Goal: Information Seeking & Learning: Learn about a topic

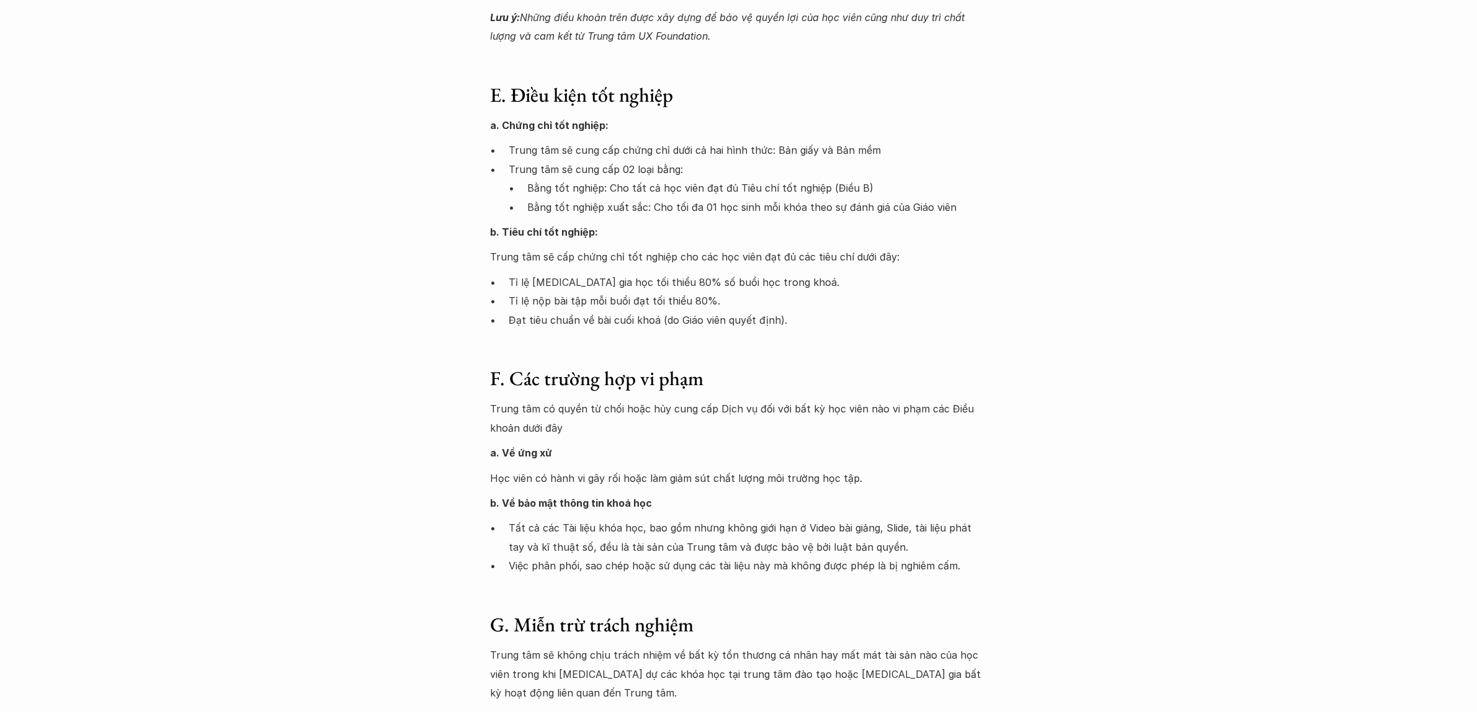
scroll to position [1628, 0]
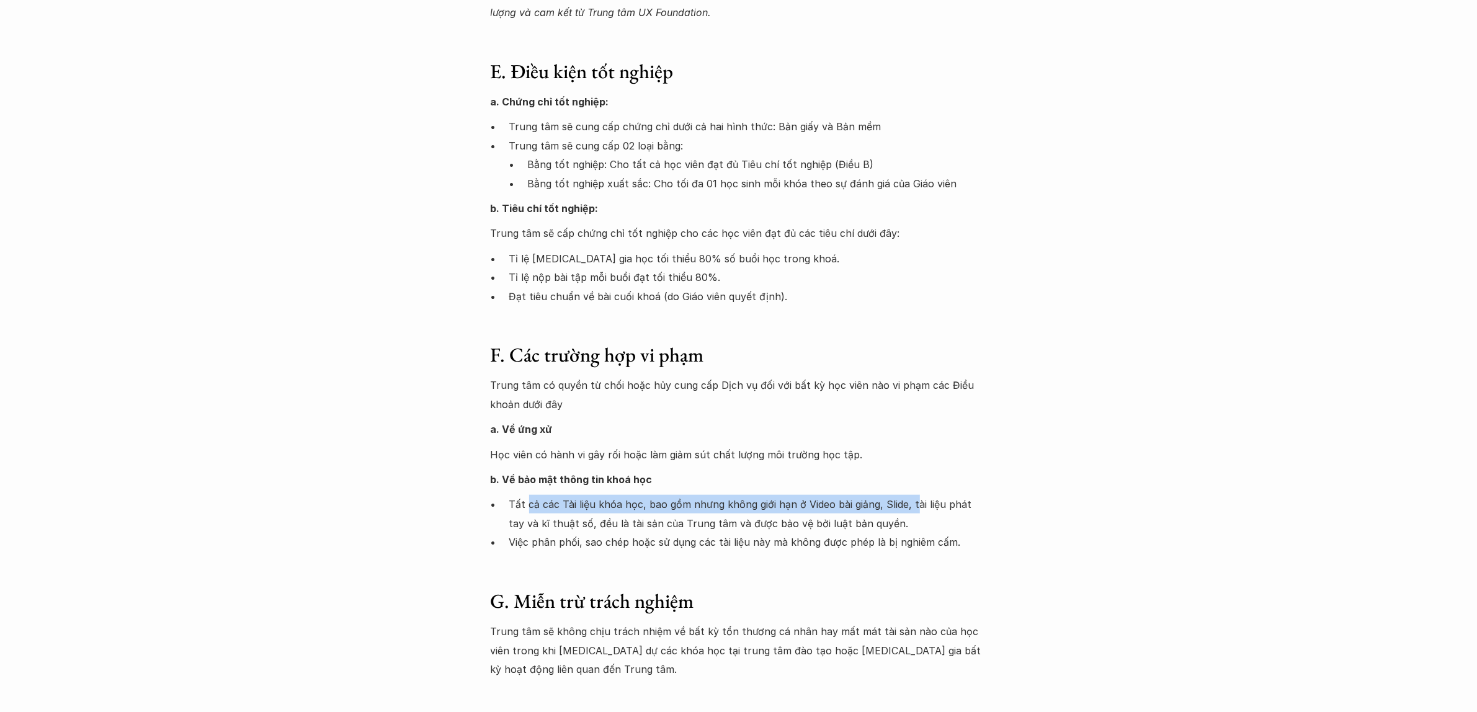
drag, startPoint x: 527, startPoint y: 488, endPoint x: 913, endPoint y: 487, distance: 385.3
click at [913, 495] on p "Tất cả các Tài liệu khóa học, bao gồm nhưng không giới hạn ở Video bài giảng, S…" at bounding box center [748, 514] width 478 height 38
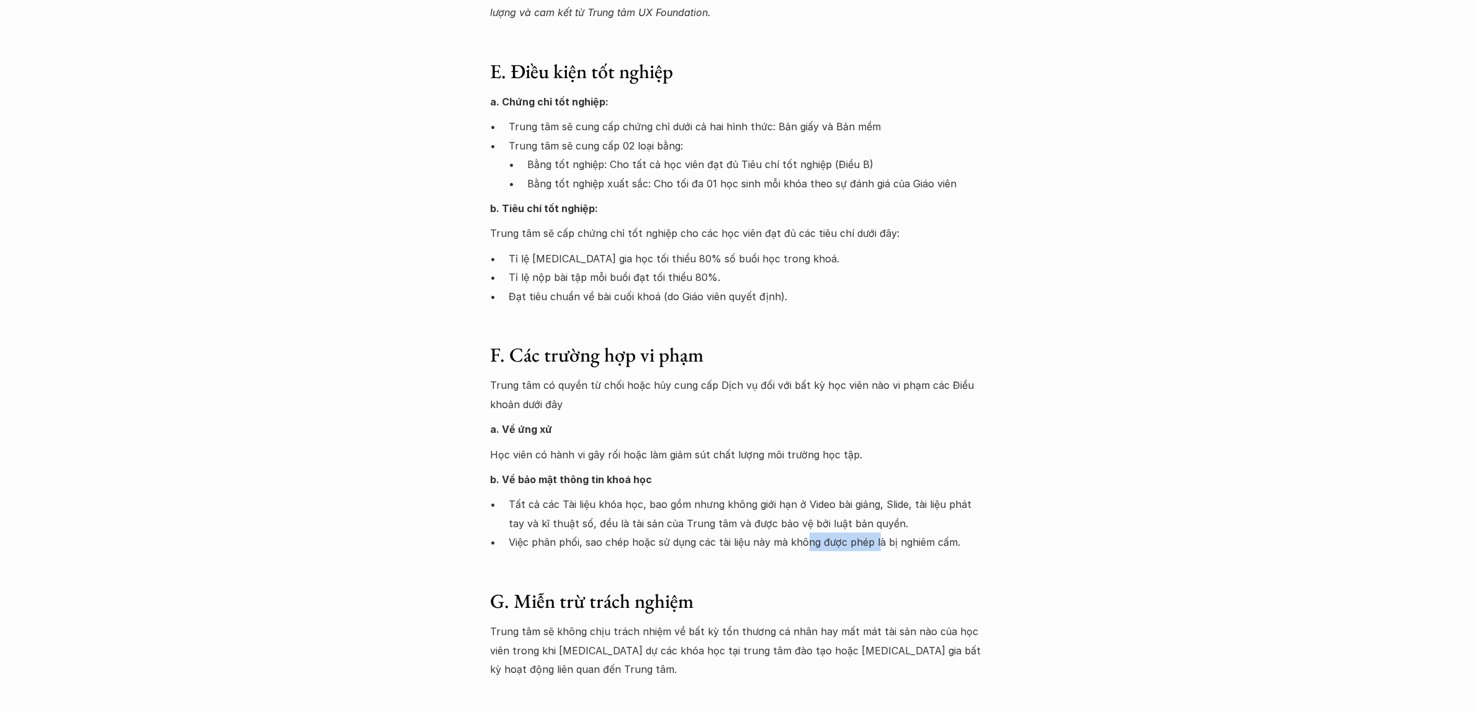
drag, startPoint x: 804, startPoint y: 522, endPoint x: 875, endPoint y: 516, distance: 70.9
click at [875, 533] on p "Việc phân phối, sao chép hoặc sử dụng các tài liệu này mà không được phép là bị…" at bounding box center [748, 542] width 478 height 19
click at [916, 507] on p "Tất cả các Tài liệu khóa học, bao gồm nhưng không giới hạn ở Video bài giảng, S…" at bounding box center [748, 514] width 478 height 38
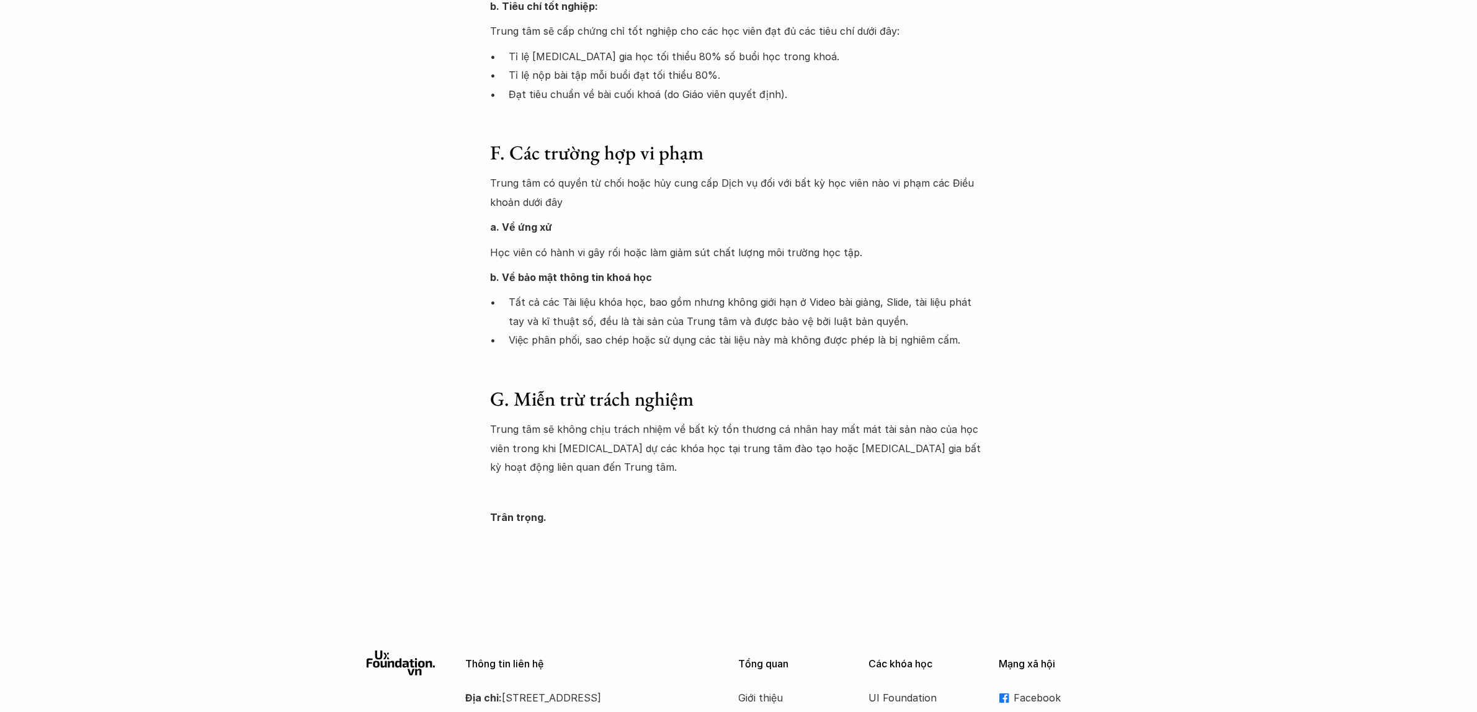
scroll to position [1861, 0]
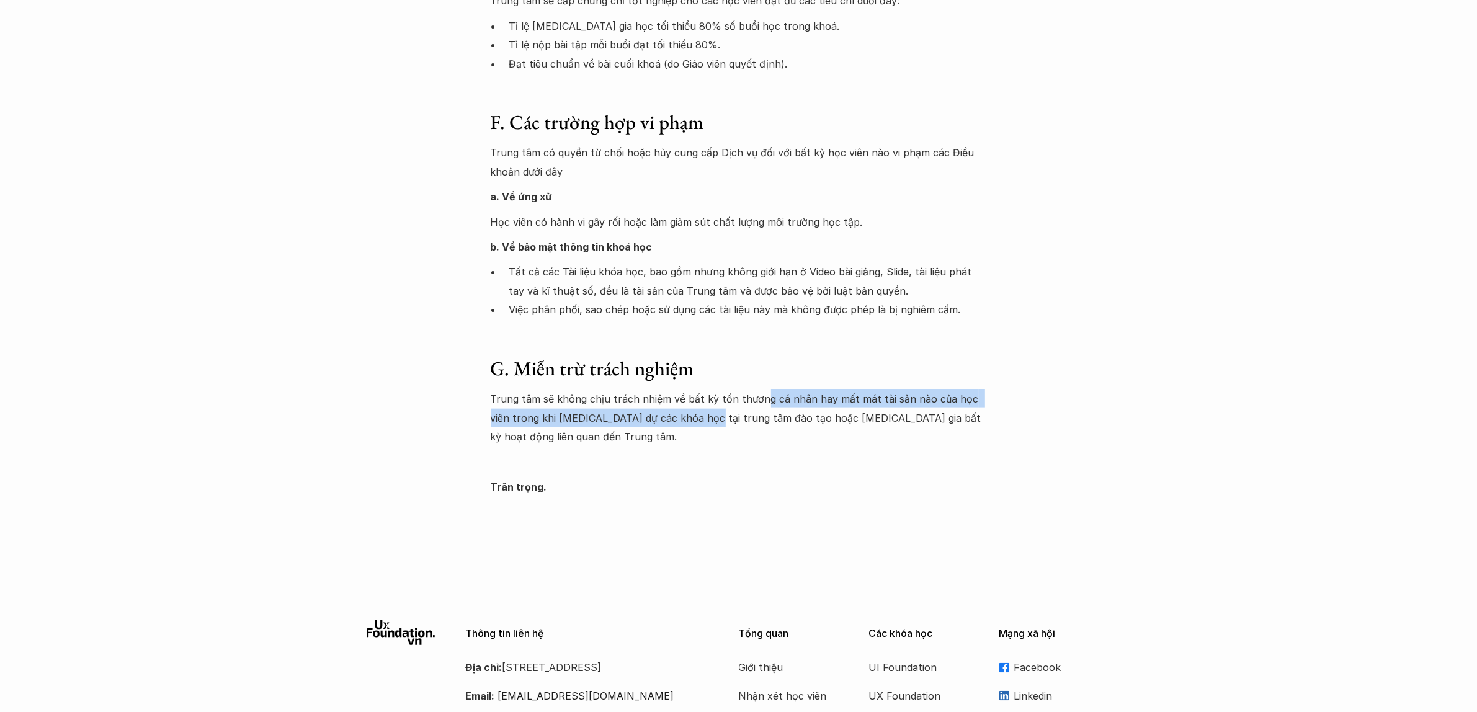
drag, startPoint x: 679, startPoint y: 390, endPoint x: 757, endPoint y: 385, distance: 77.7
click at [757, 390] on p "Trung tâm sẽ không chịu trách nhiệm về bất kỳ tổn thương cá nhân hay mất mát tà…" at bounding box center [739, 418] width 496 height 56
click at [763, 452] on p at bounding box center [739, 461] width 496 height 19
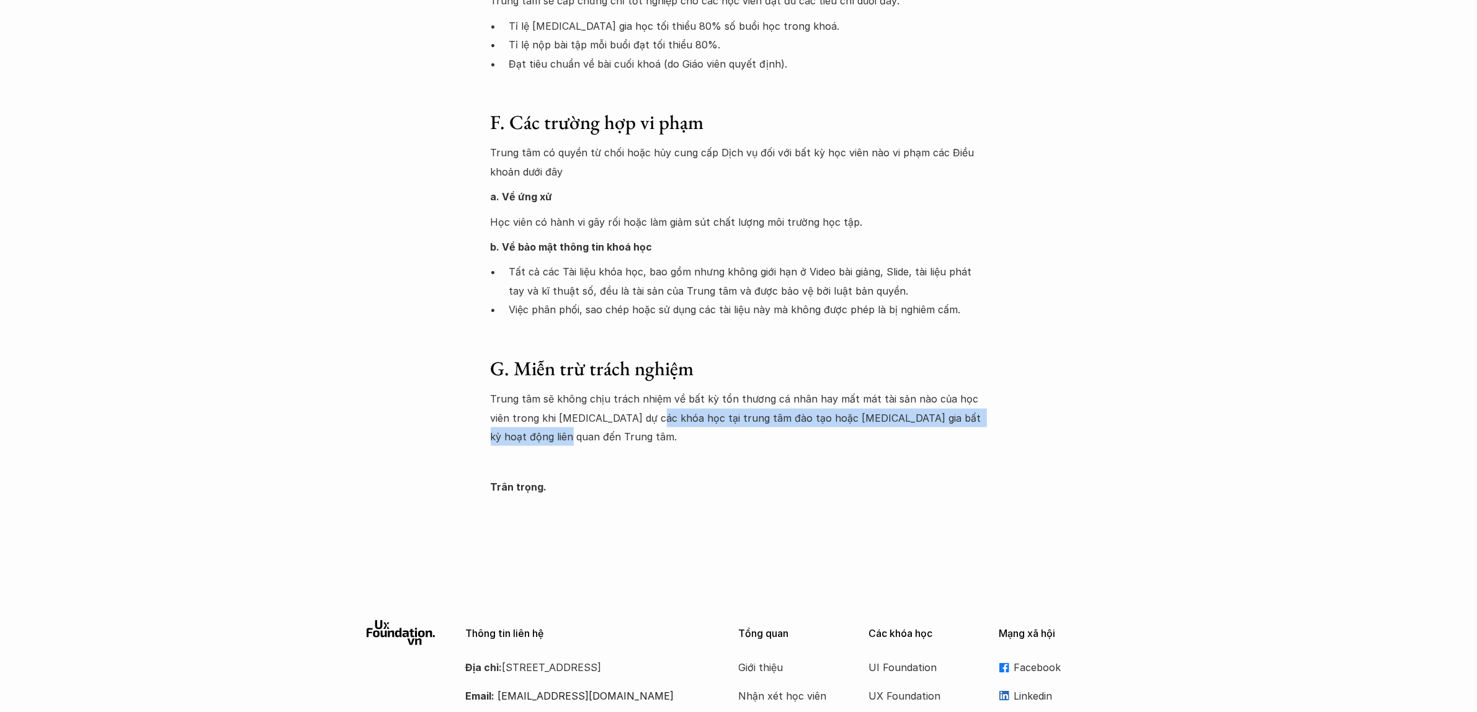
drag, startPoint x: 636, startPoint y: 401, endPoint x: 917, endPoint y: 427, distance: 282.2
click at [917, 427] on div "Trung tâm sẽ không chịu trách nhiệm về bất kỳ tổn thương cá nhân hay mất mát tà…" at bounding box center [739, 443] width 496 height 107
click at [875, 478] on p "Trân trọng." at bounding box center [739, 487] width 496 height 19
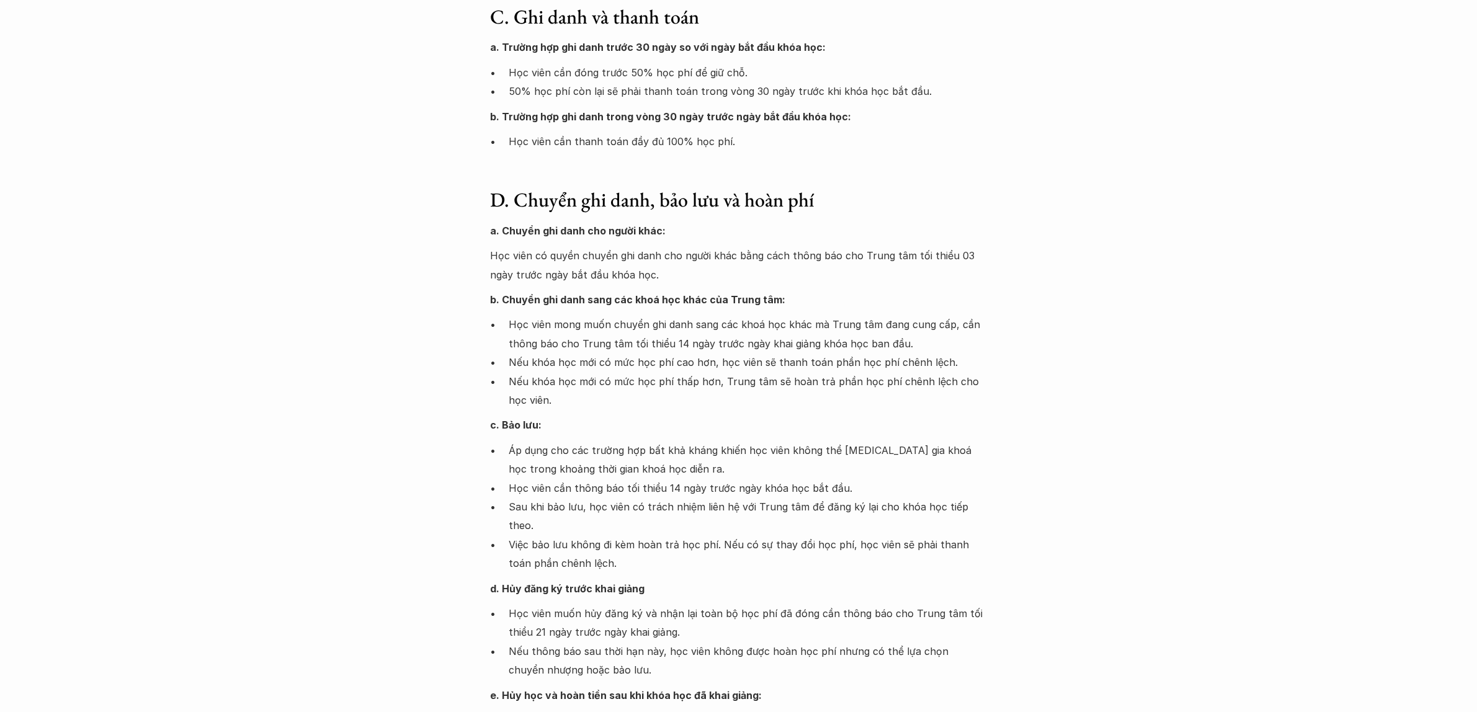
scroll to position [775, 0]
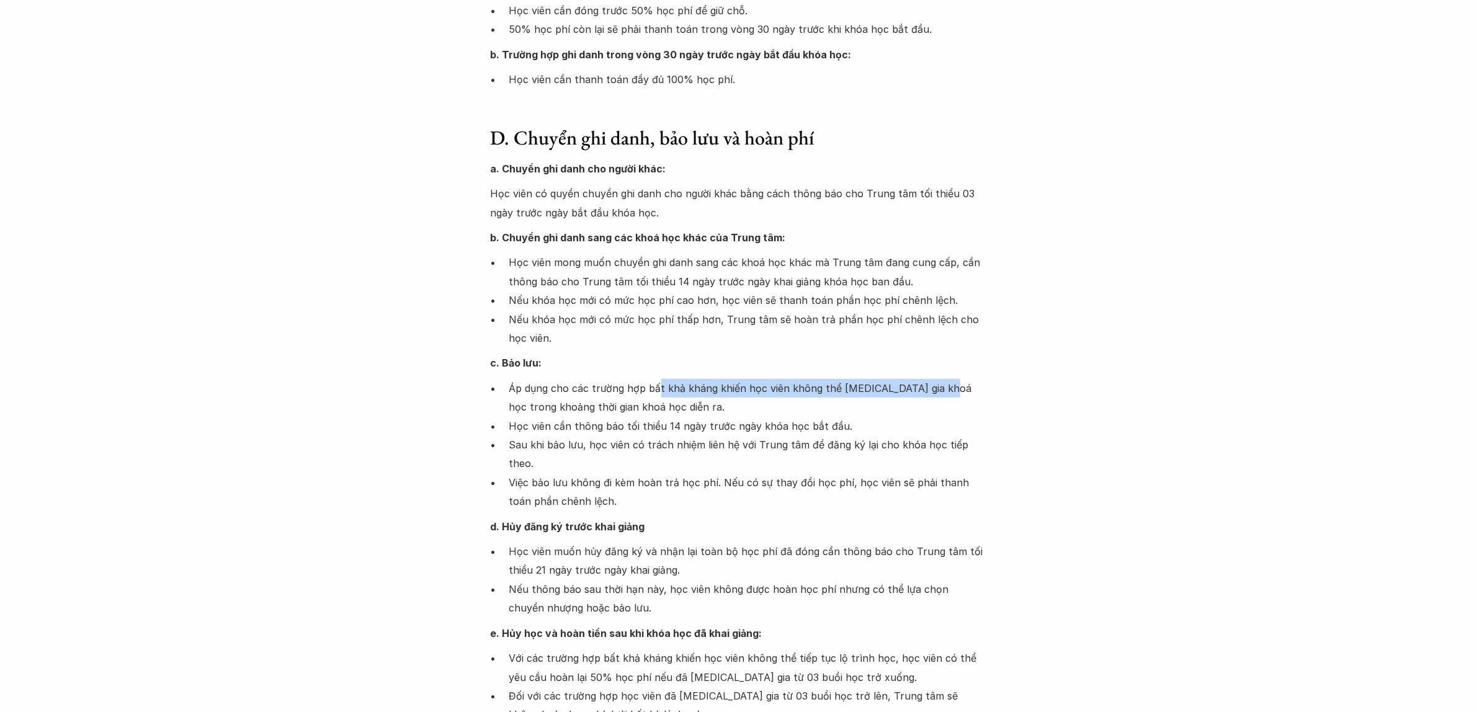
drag, startPoint x: 658, startPoint y: 385, endPoint x: 935, endPoint y: 380, distance: 276.7
click at [935, 380] on p "Áp dụng cho các trường hợp bất khả kháng khiến học viên không thể tham gia khoá…" at bounding box center [748, 398] width 478 height 38
click at [847, 417] on p "Học viên cần thông báo tối thiểu 14 ngày trước ngày khóa học bắt đầu." at bounding box center [748, 426] width 478 height 19
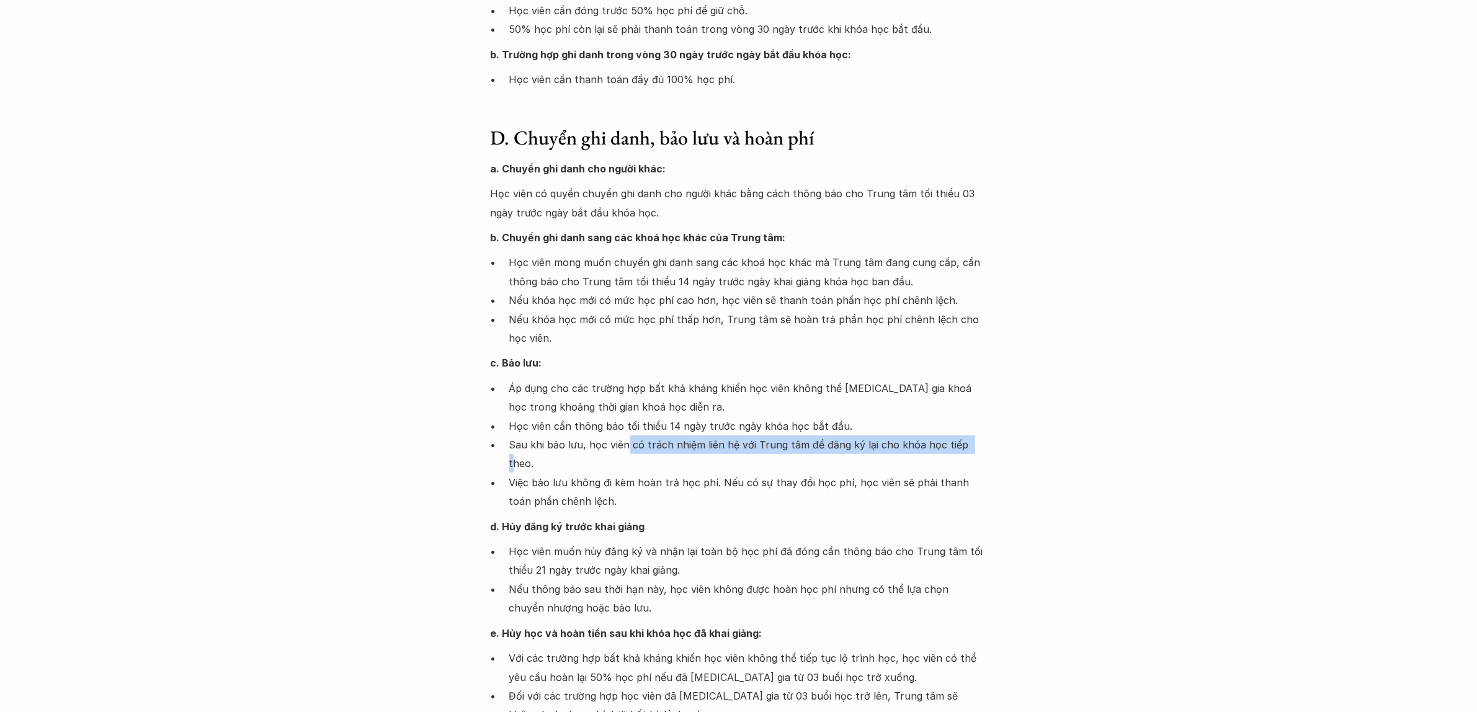
drag, startPoint x: 628, startPoint y: 444, endPoint x: 962, endPoint y: 441, distance: 333.2
click at [962, 441] on p "Sau khi bảo lưu, học viên có trách nhiệm liên hệ với Trung tâm để đăng ký lại c…" at bounding box center [748, 455] width 478 height 38
click at [998, 430] on div "Giới thiệu Các khóa học Case Study Truyện tranh Bài viết UX Map Lịch khai giảng…" at bounding box center [738, 590] width 1477 height 2731
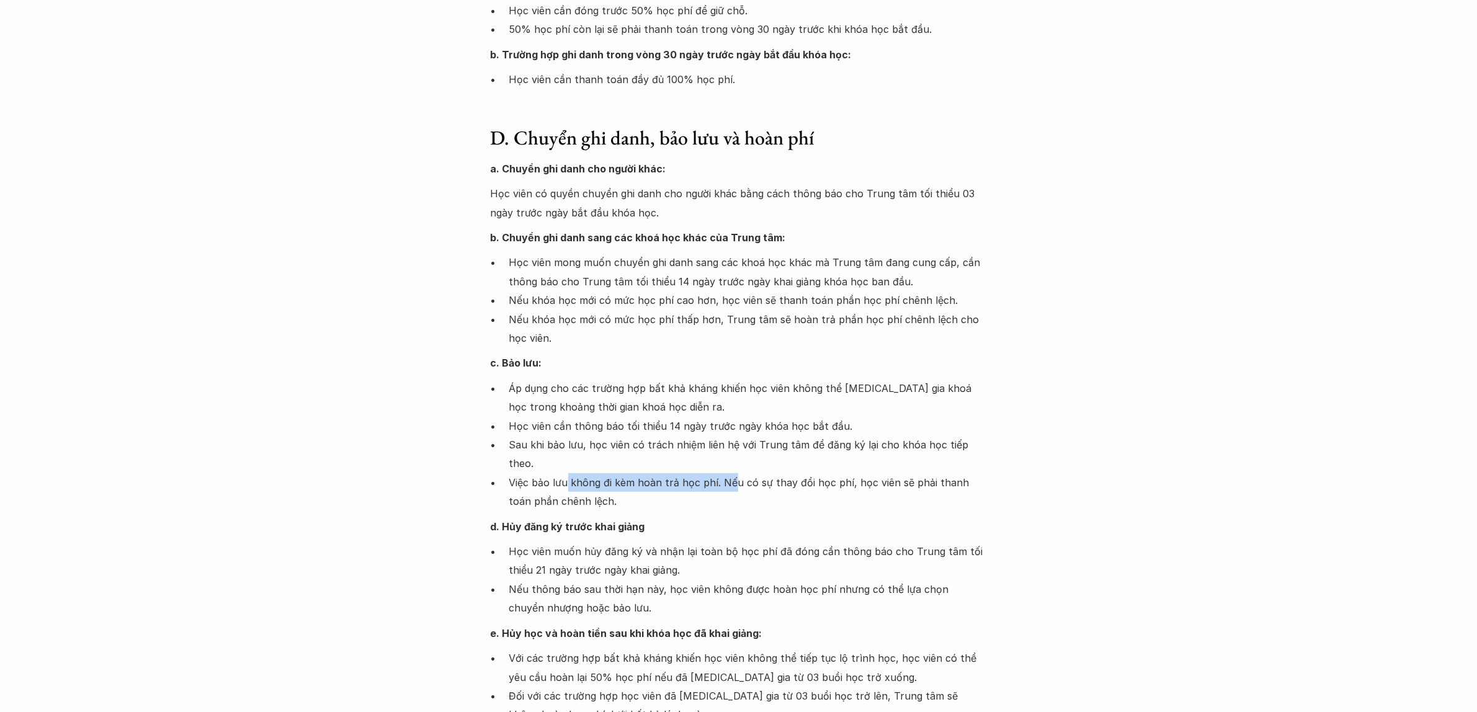
drag, startPoint x: 568, startPoint y: 462, endPoint x: 730, endPoint y: 458, distance: 161.4
click at [730, 473] on p "Việc bảo lưu không đi kèm hoàn trả học phí. Nếu có sự thay đổi học phí, học viê…" at bounding box center [748, 492] width 478 height 38
drag, startPoint x: 782, startPoint y: 460, endPoint x: 836, endPoint y: 463, distance: 54.0
click at [836, 473] on p "Việc bảo lưu không đi kèm hoàn trả học phí. Nếu có sự thay đổi học phí, học viê…" at bounding box center [748, 492] width 478 height 38
drag, startPoint x: 867, startPoint y: 465, endPoint x: 895, endPoint y: 463, distance: 27.4
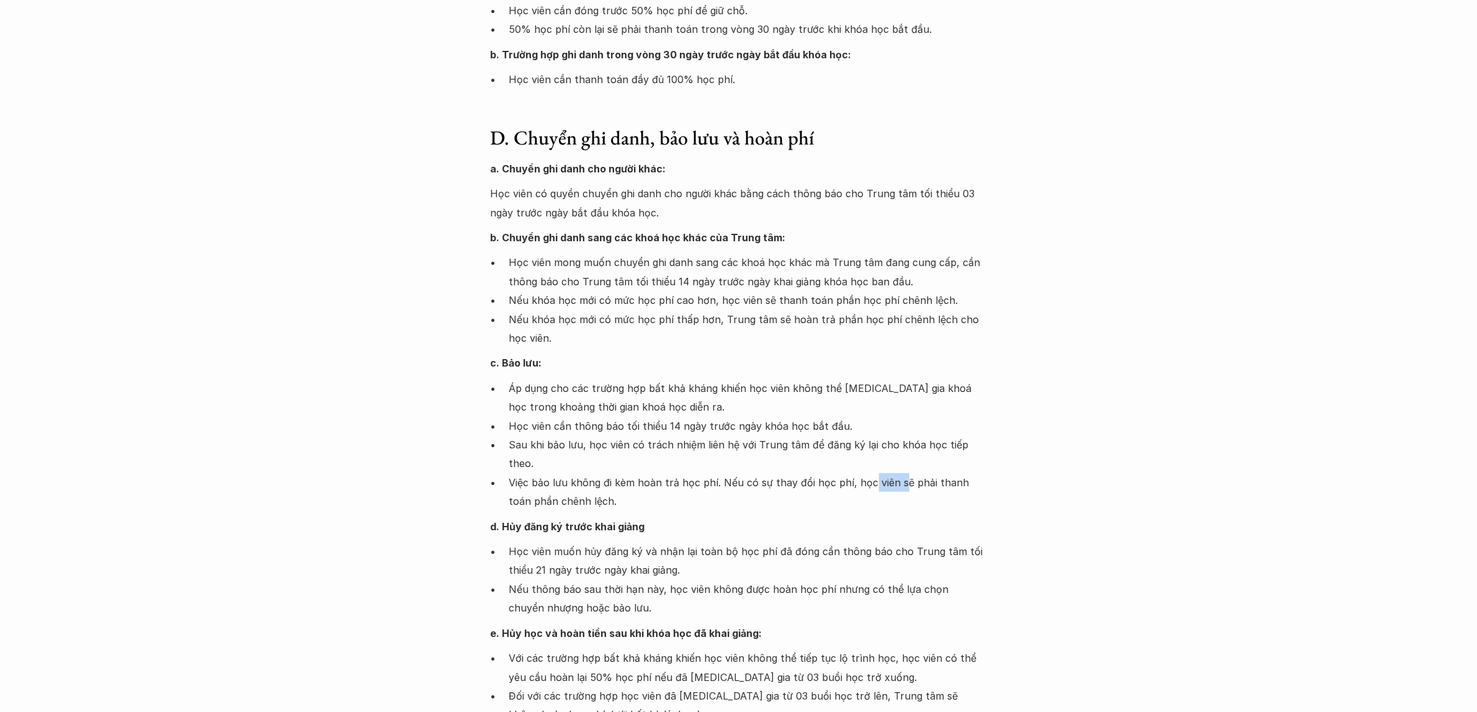
click at [895, 473] on p "Việc bảo lưu không đi kèm hoàn trả học phí. Nếu có sự thay đổi học phí, học viê…" at bounding box center [748, 492] width 478 height 38
click at [1018, 462] on div "Giới thiệu Các khóa học Case Study Truyện tranh Bài viết UX Map Lịch khai giảng…" at bounding box center [738, 590] width 1477 height 2731
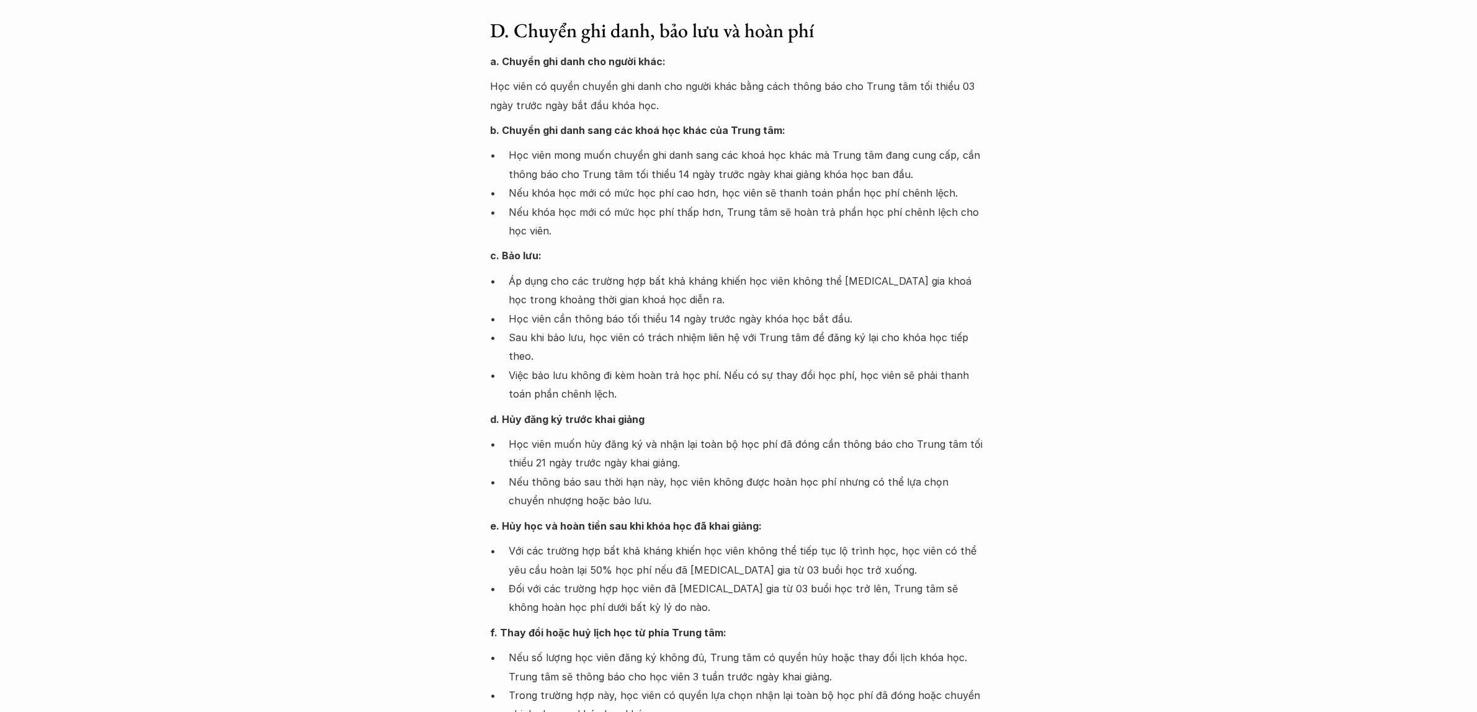
scroll to position [931, 0]
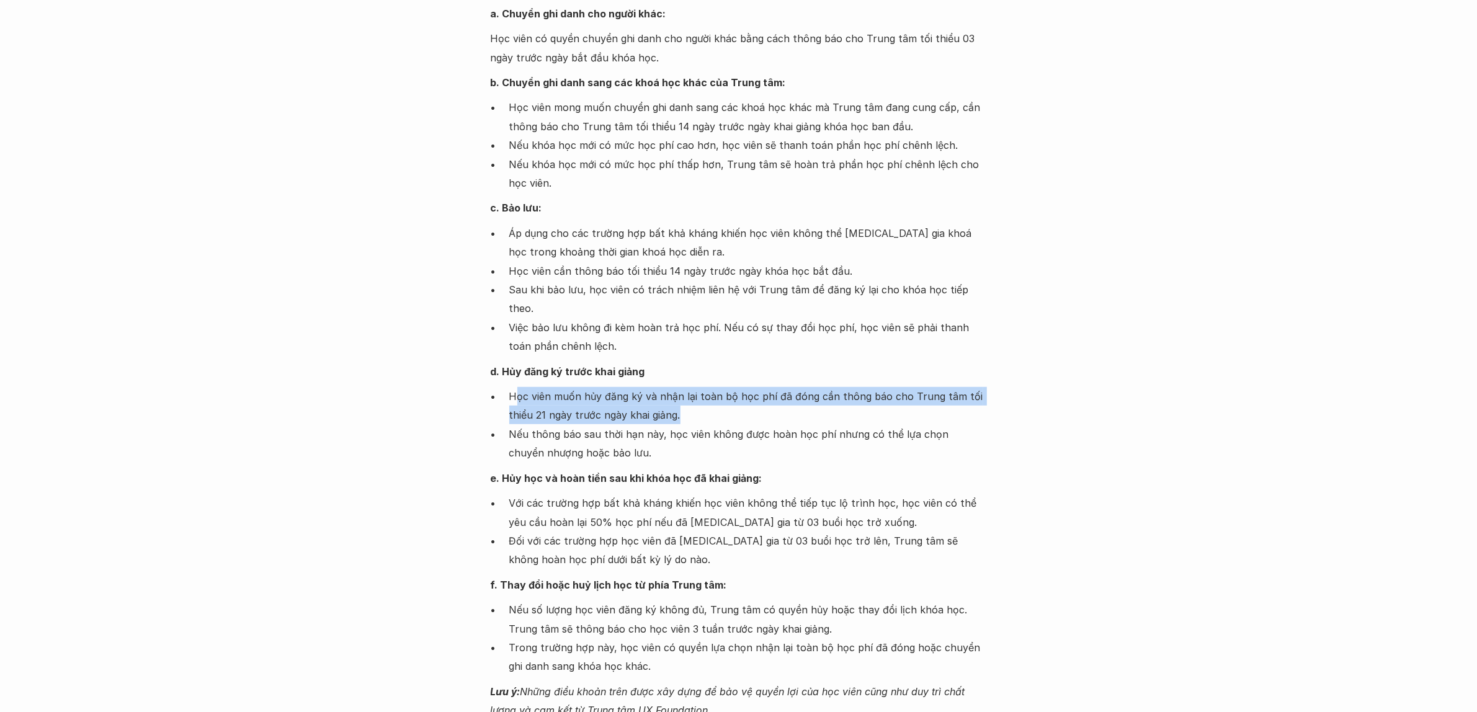
drag, startPoint x: 513, startPoint y: 375, endPoint x: 746, endPoint y: 398, distance: 234.4
click at [746, 398] on p "Học viên muốn hủy đăng ký và nhận lại toàn bộ học phí đã đóng cần thông báo cho…" at bounding box center [748, 406] width 478 height 38
click at [808, 396] on p "Học viên muốn hủy đăng ký và nhận lại toàn bộ học phí đã đóng cần thông báo cho…" at bounding box center [748, 406] width 478 height 38
click at [792, 396] on p "Học viên muốn hủy đăng ký và nhận lại toàn bộ học phí đã đóng cần thông báo cho…" at bounding box center [748, 406] width 478 height 38
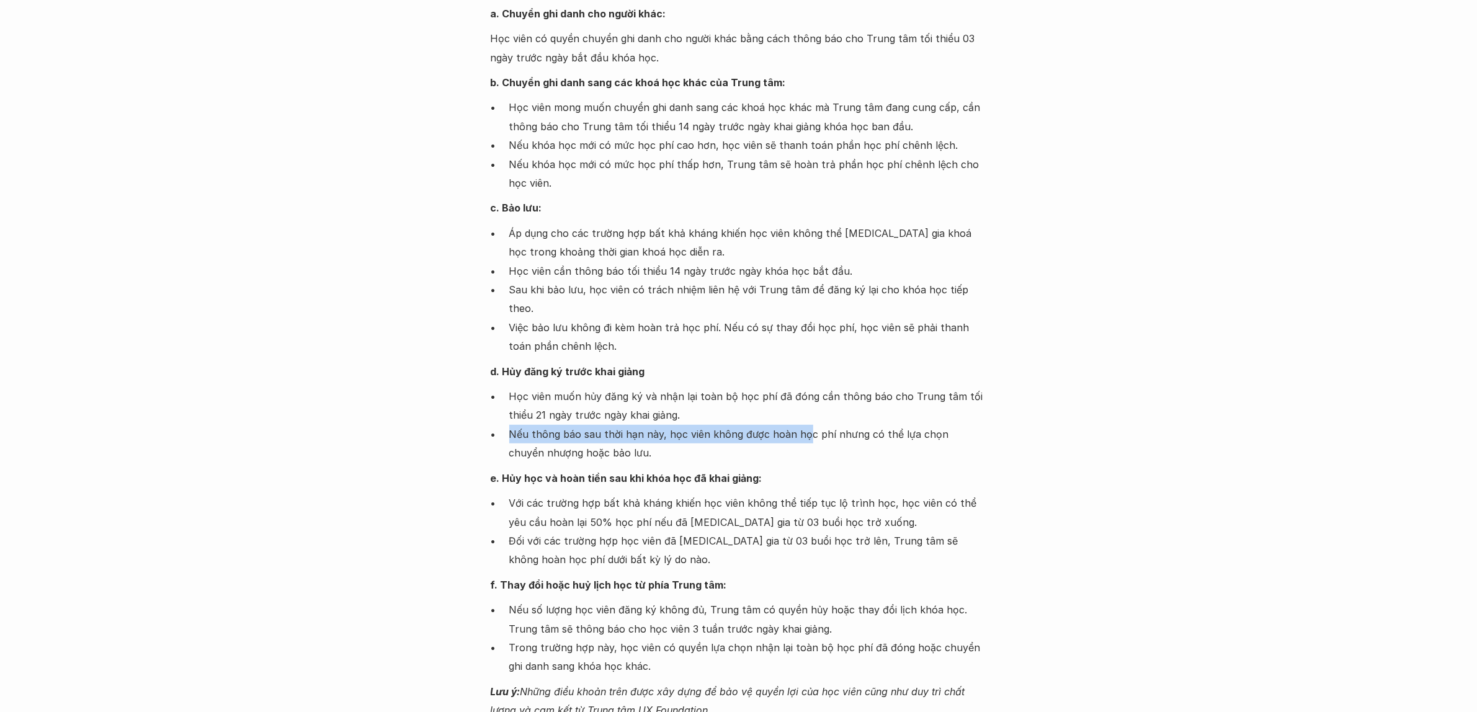
drag, startPoint x: 509, startPoint y: 413, endPoint x: 801, endPoint y: 423, distance: 291.7
click at [801, 425] on p "Nếu thông báo sau thời hạn này, học viên không được hoàn học phí nhưng có thể l…" at bounding box center [748, 444] width 478 height 38
click at [839, 435] on p "Nếu thông báo sau thời hạn này, học viên không được hoàn học phí nhưng có thể l…" at bounding box center [748, 444] width 478 height 38
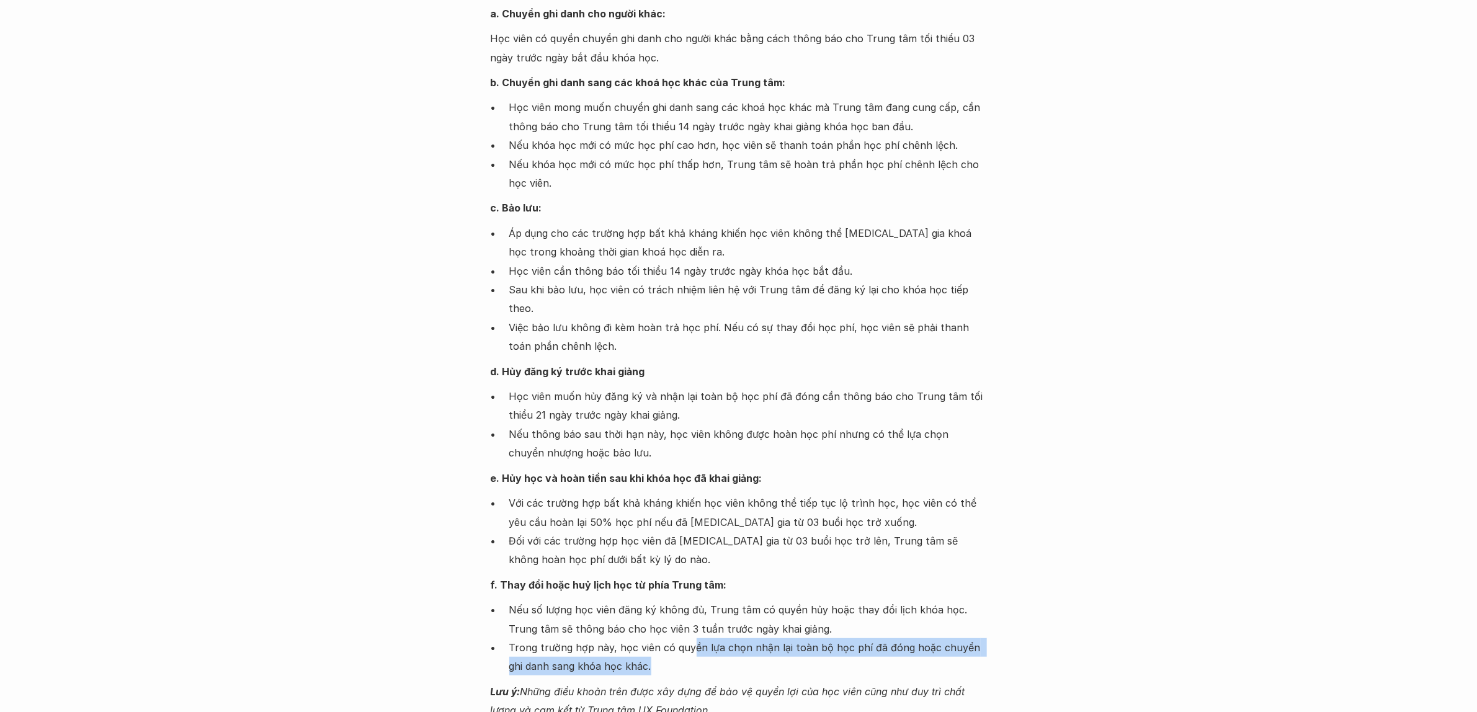
drag, startPoint x: 692, startPoint y: 627, endPoint x: 832, endPoint y: 646, distance: 141.6
click at [832, 646] on p "Trong trường hợp này, học viên có quyền lựa chọn nhận lại toàn bộ học phí đã đó…" at bounding box center [748, 657] width 478 height 38
click at [1000, 580] on div "Giới thiệu Các khóa học Case Study Truyện tranh Bài viết UX Map Lịch khai giảng…" at bounding box center [738, 434] width 1477 height 2731
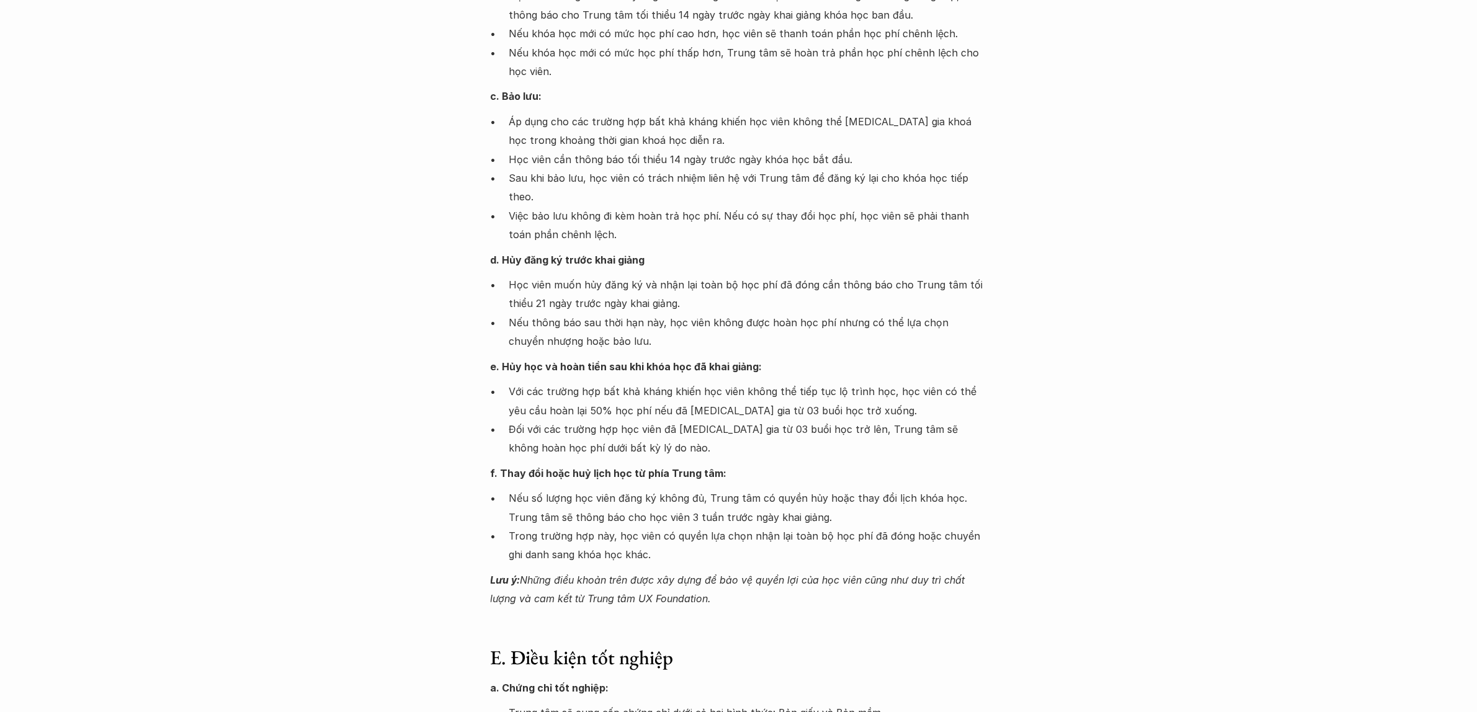
scroll to position [1086, 0]
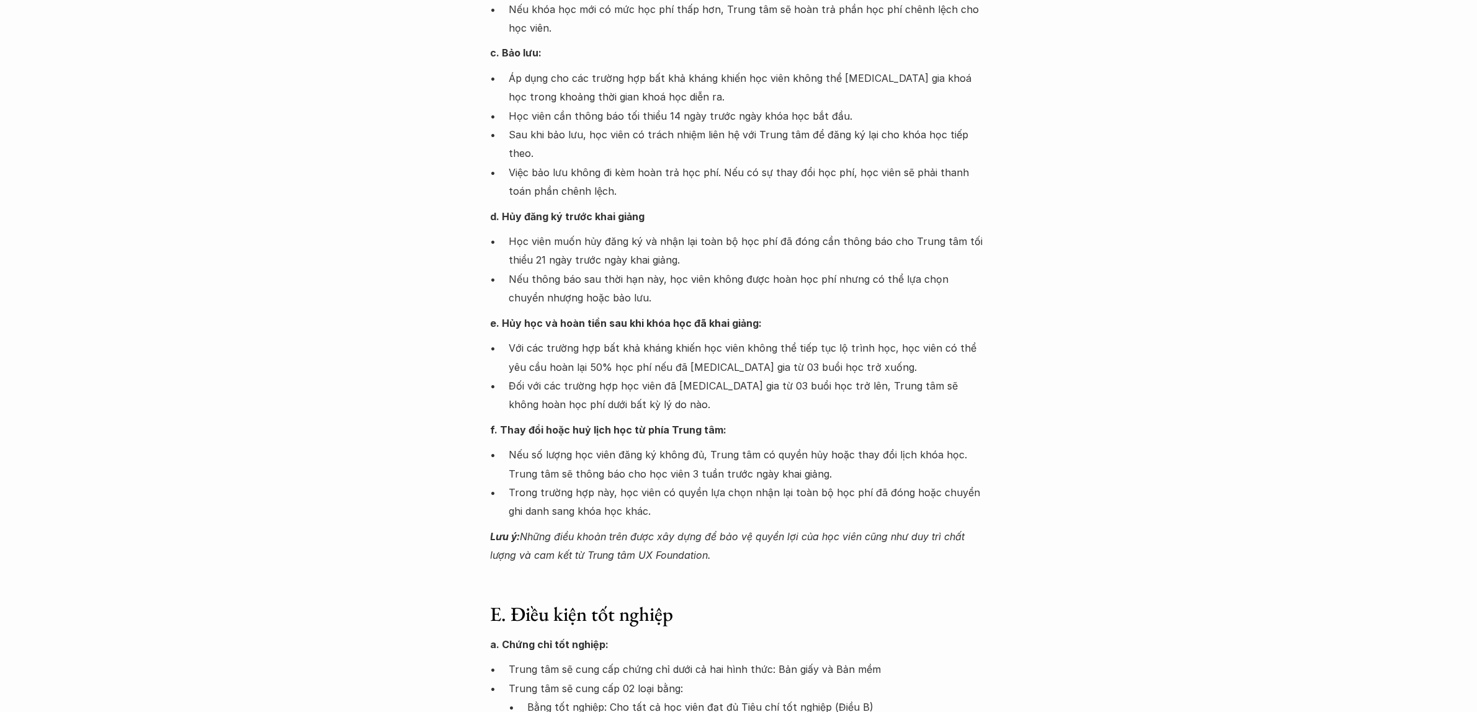
drag, startPoint x: 612, startPoint y: 509, endPoint x: 807, endPoint y: 562, distance: 201.8
click at [806, 560] on div "Giới thiệu Các khóa học Case Study Truyện tranh Bài viết UX Map Lịch khai giảng…" at bounding box center [738, 279] width 1477 height 2731
click at [811, 563] on div "Giới thiệu Các khóa học Case Study Truyện tranh Bài viết UX Map Lịch khai giảng…" at bounding box center [738, 279] width 1477 height 2731
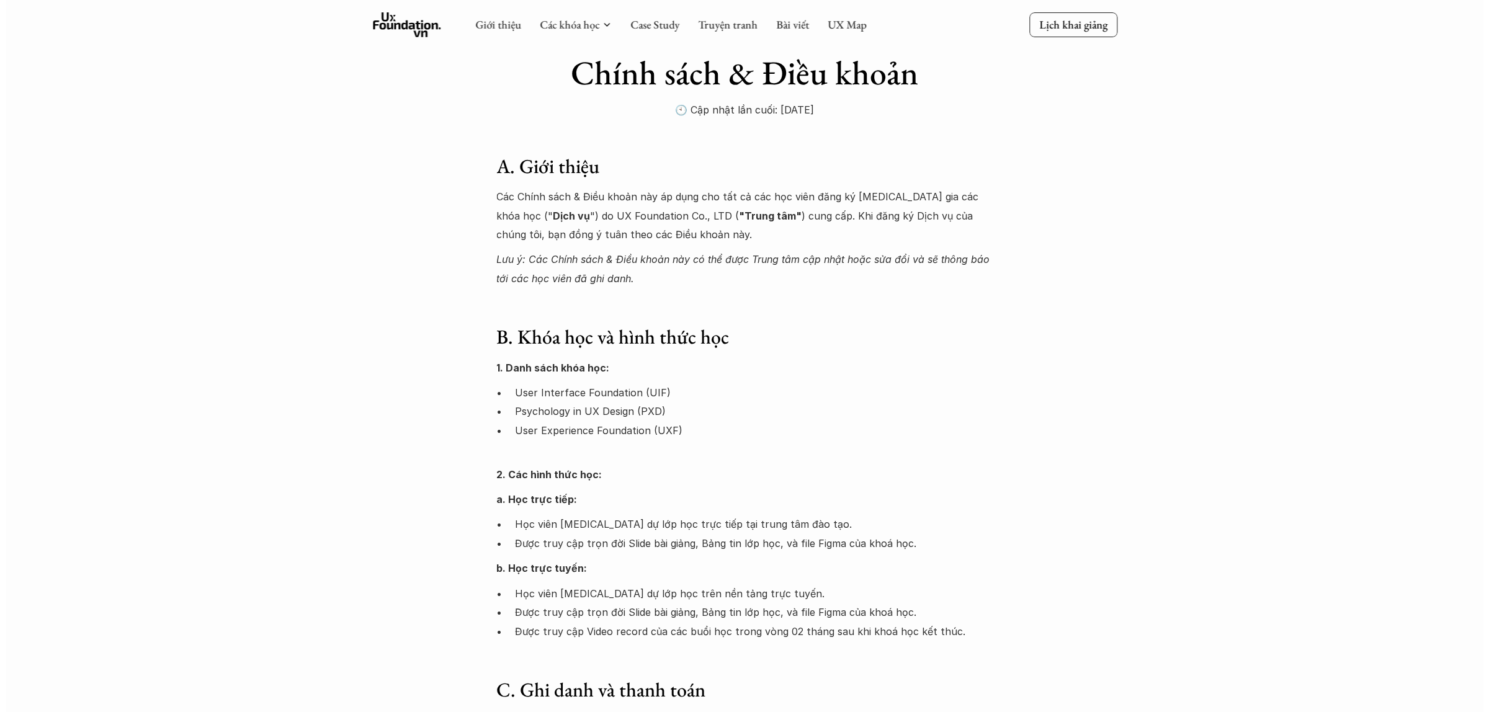
scroll to position [0, 0]
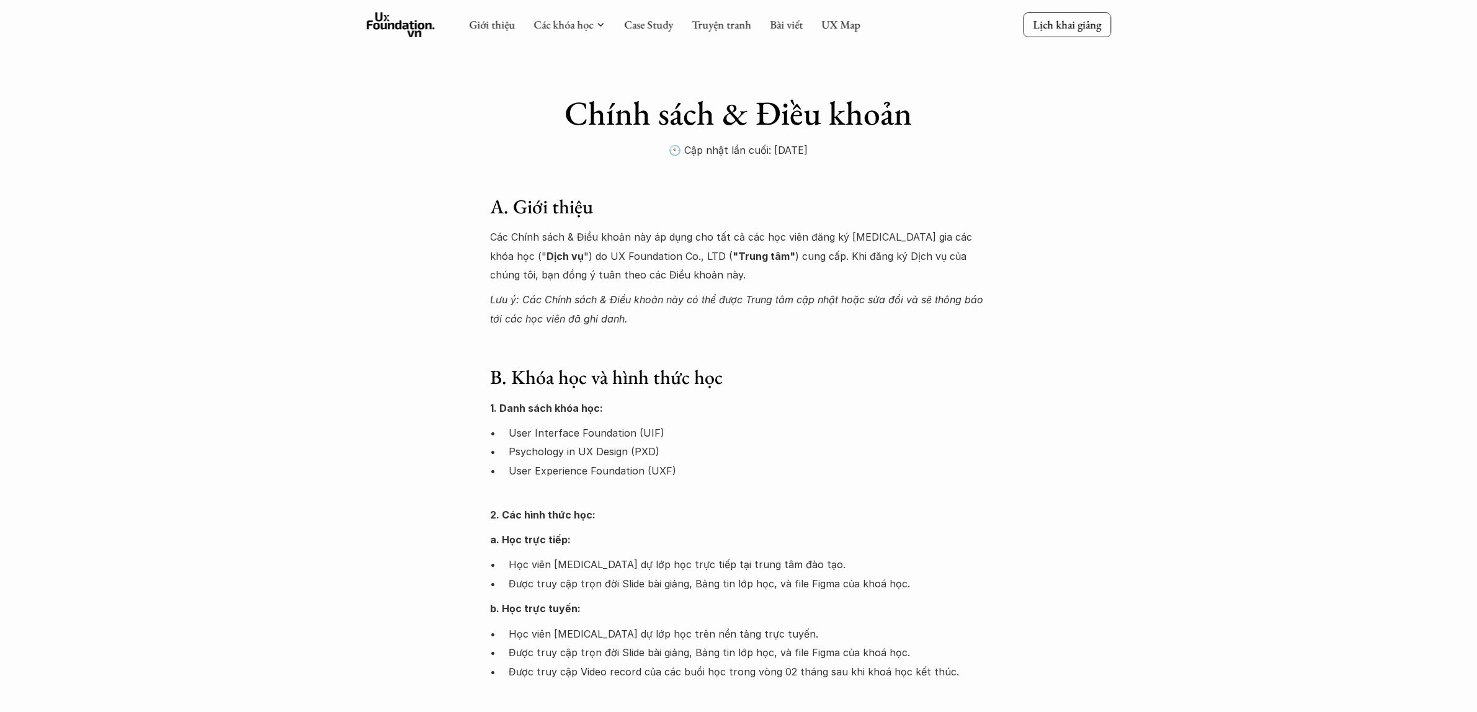
click at [695, 435] on p "User Interface Foundation (UIF)" at bounding box center [748, 433] width 478 height 19
drag, startPoint x: 584, startPoint y: 292, endPoint x: 1030, endPoint y: 306, distance: 446.3
click at [841, 23] on link "UX Map" at bounding box center [840, 24] width 39 height 14
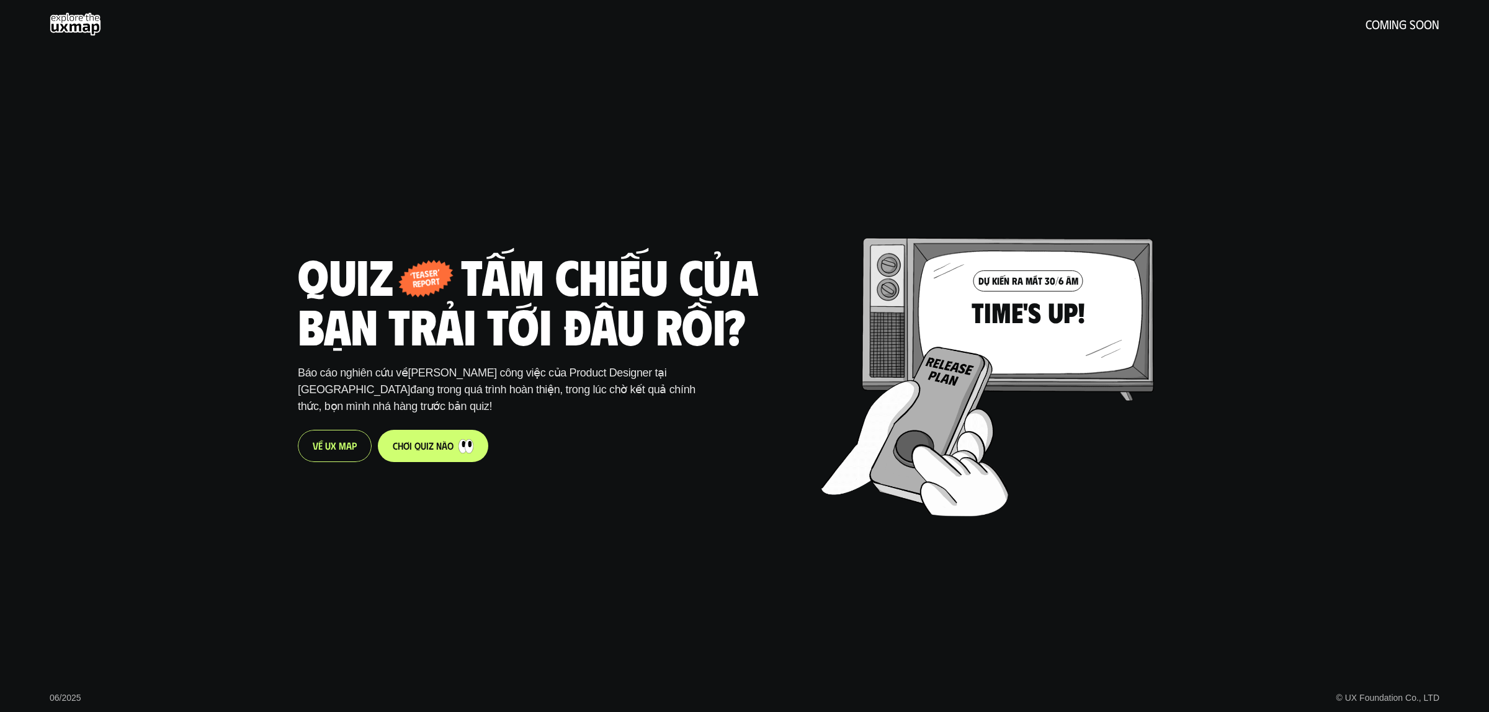
click at [740, 83] on div "Quiz - tấm chiếu của bạn trải tới đâu rồi? ‘teaser’ report Báo cáo nghiên cứu v…" at bounding box center [544, 356] width 493 height 712
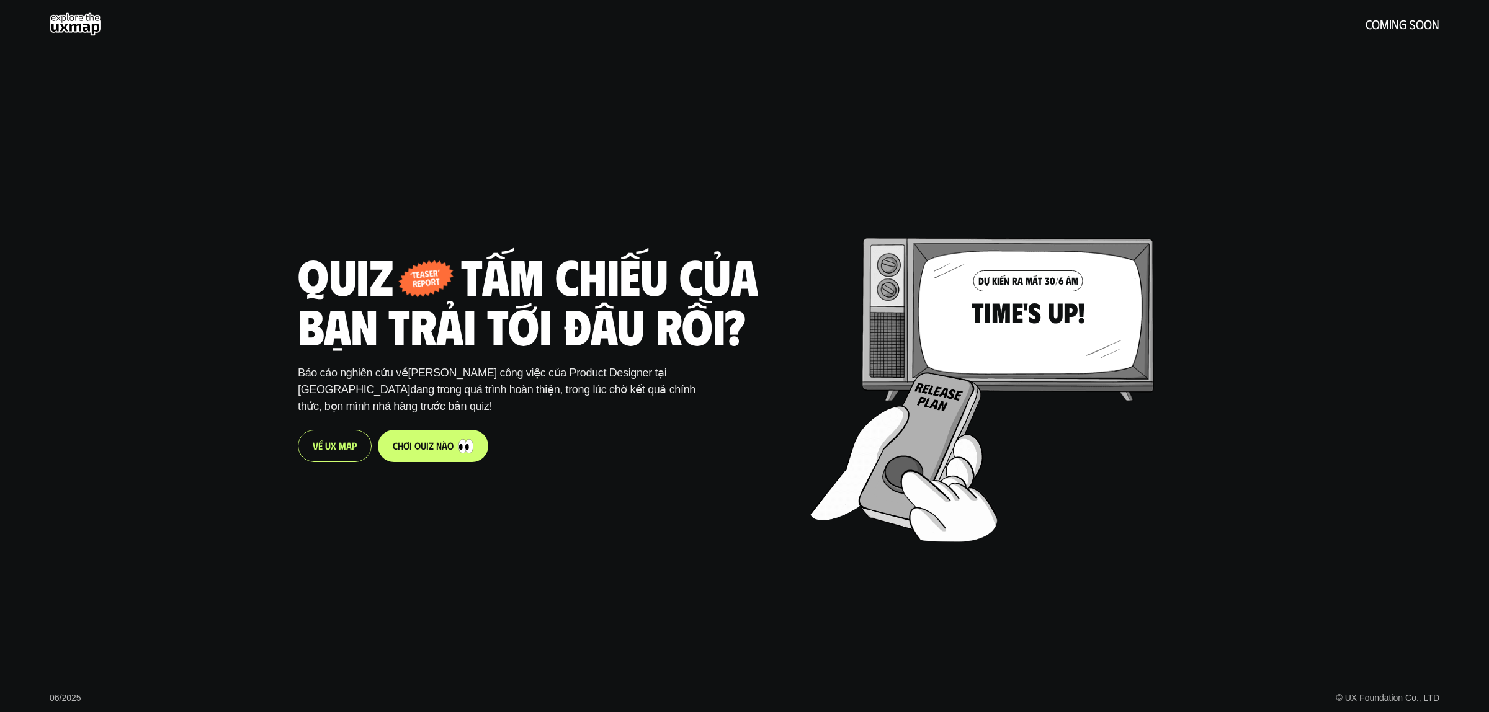
click at [422, 452] on link "c h ơ i q u i z n à o" at bounding box center [433, 446] width 110 height 32
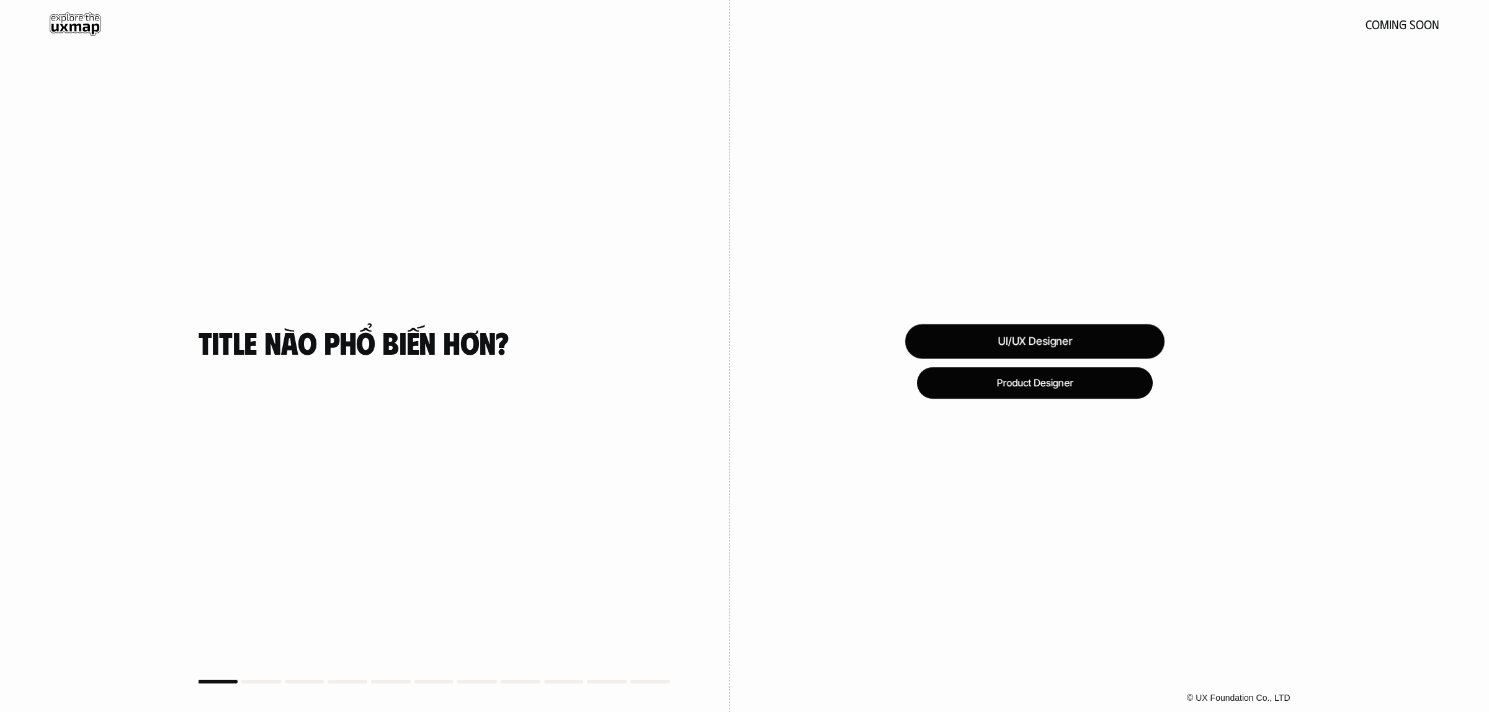
click at [1060, 342] on div "UI/UX Designer" at bounding box center [1034, 341] width 259 height 35
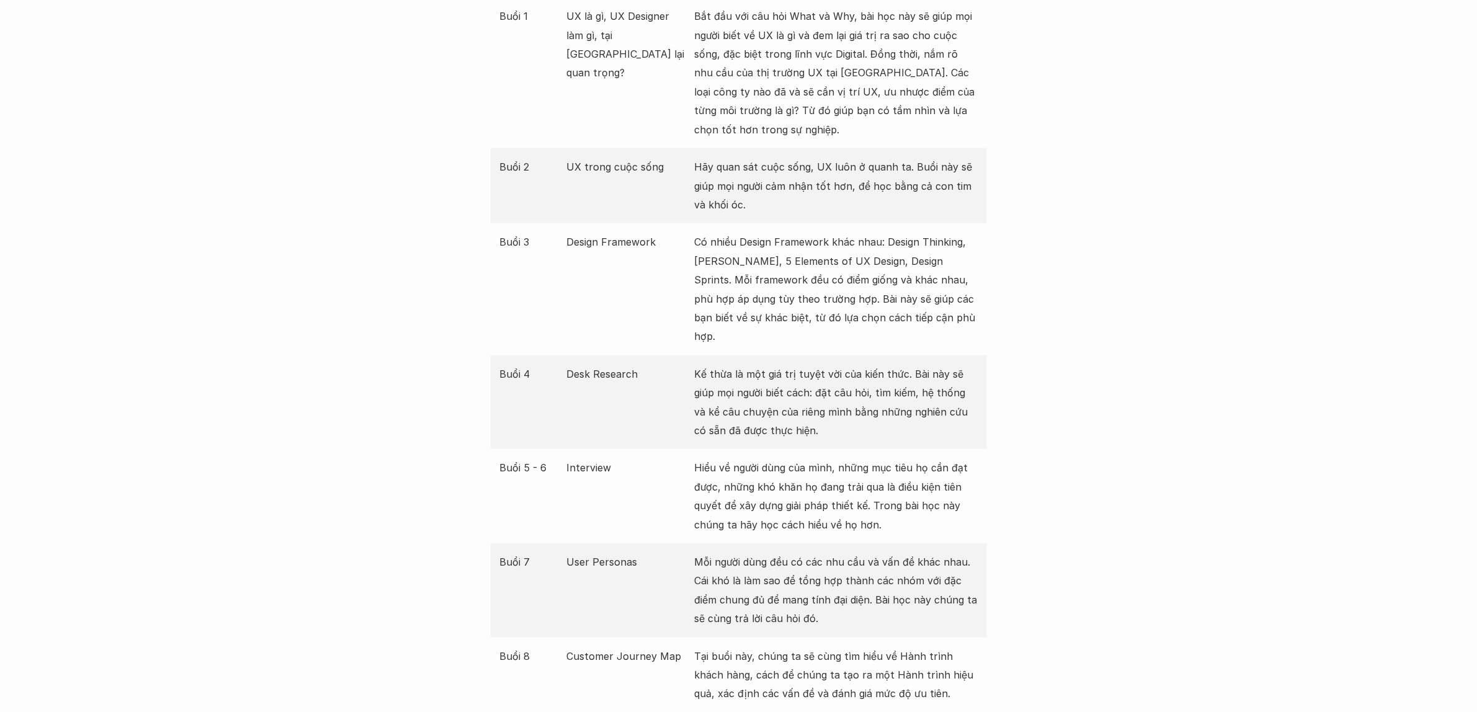
scroll to position [1551, 0]
